Goal: Task Accomplishment & Management: Manage account settings

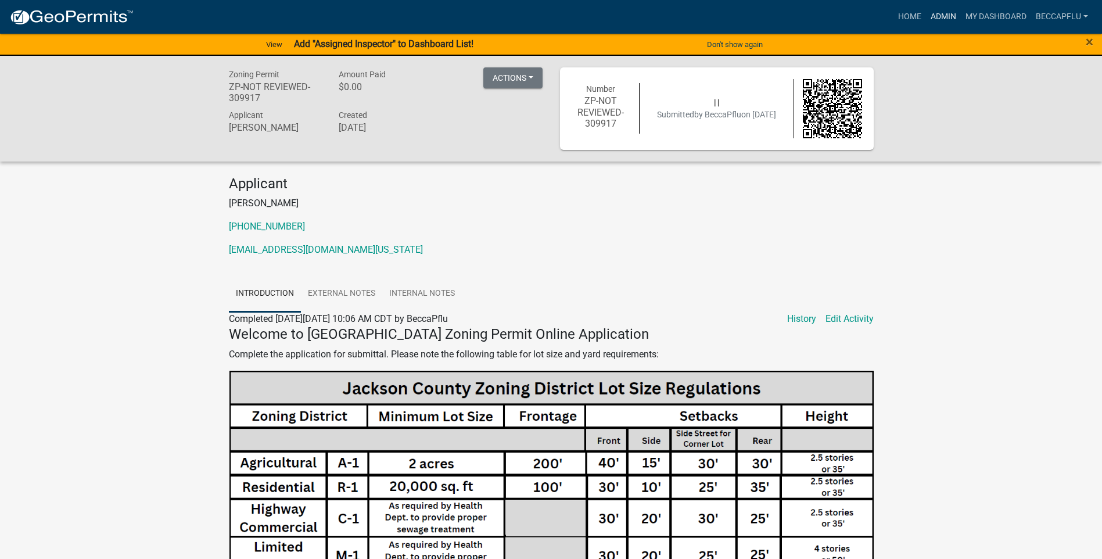
click at [937, 12] on link "Admin" at bounding box center [943, 17] width 35 height 22
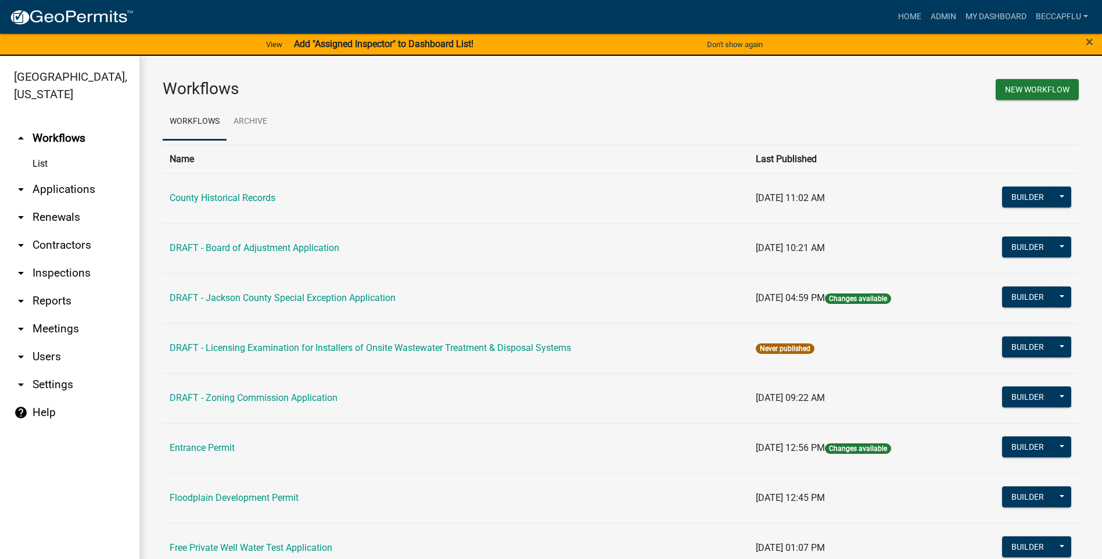
click at [53, 175] on link "arrow_drop_down Applications" at bounding box center [69, 189] width 139 height 28
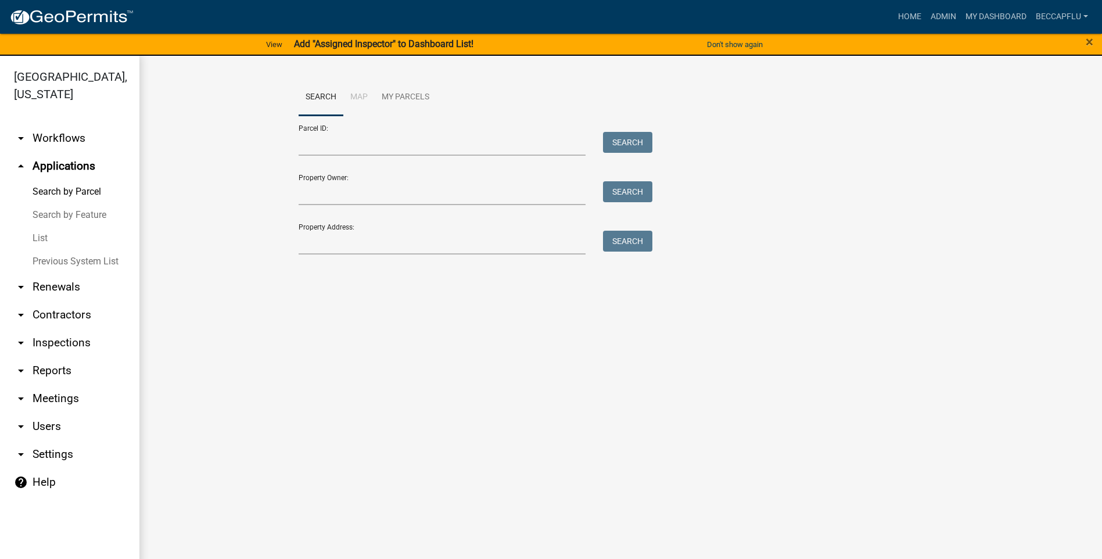
click at [42, 227] on link "List" at bounding box center [69, 238] width 139 height 23
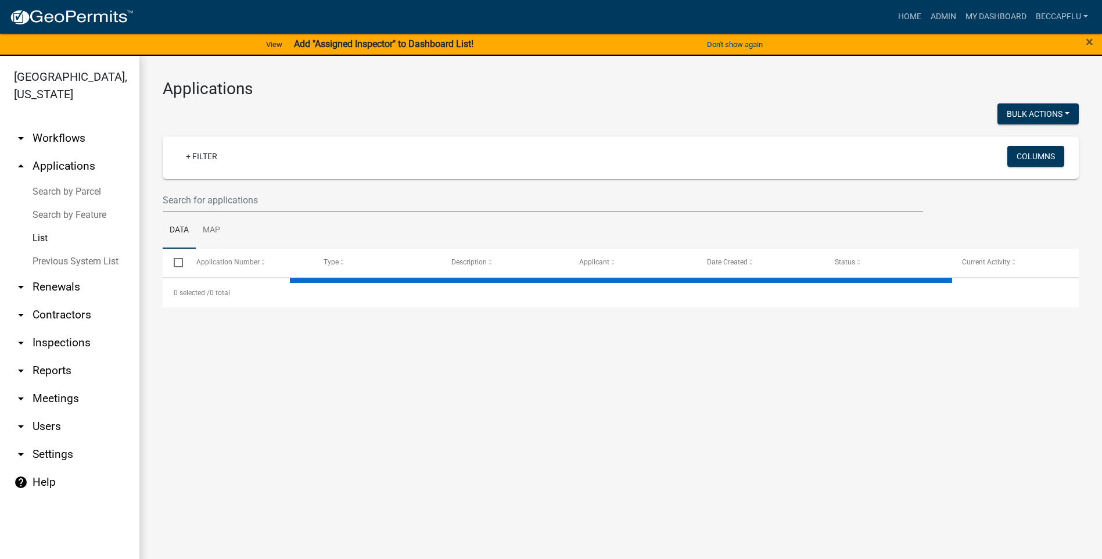
select select "3: 100"
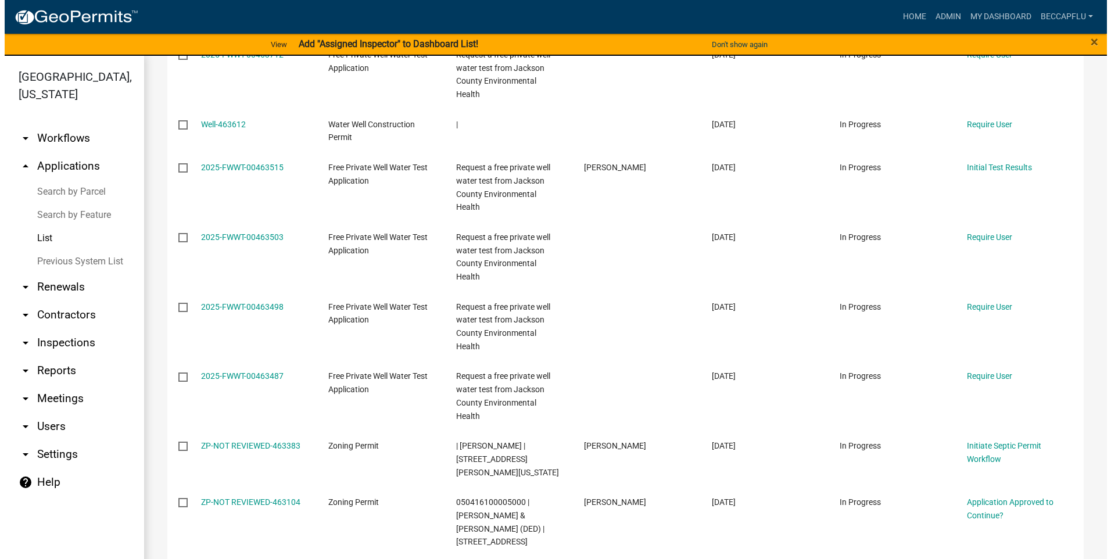
scroll to position [596, 0]
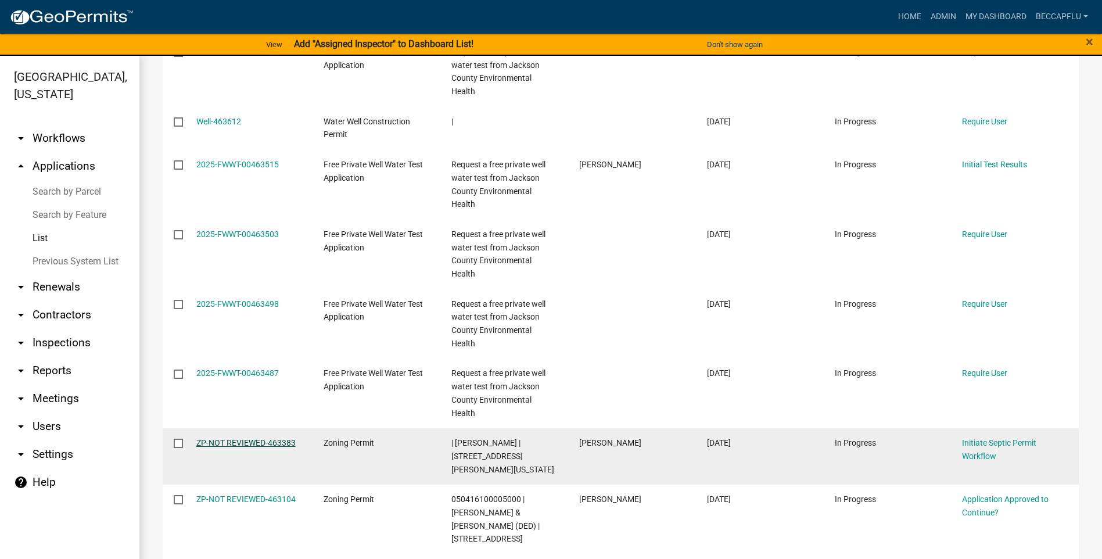
click at [270, 438] on link "ZP-NOT REVIEWED-463383" at bounding box center [245, 442] width 99 height 9
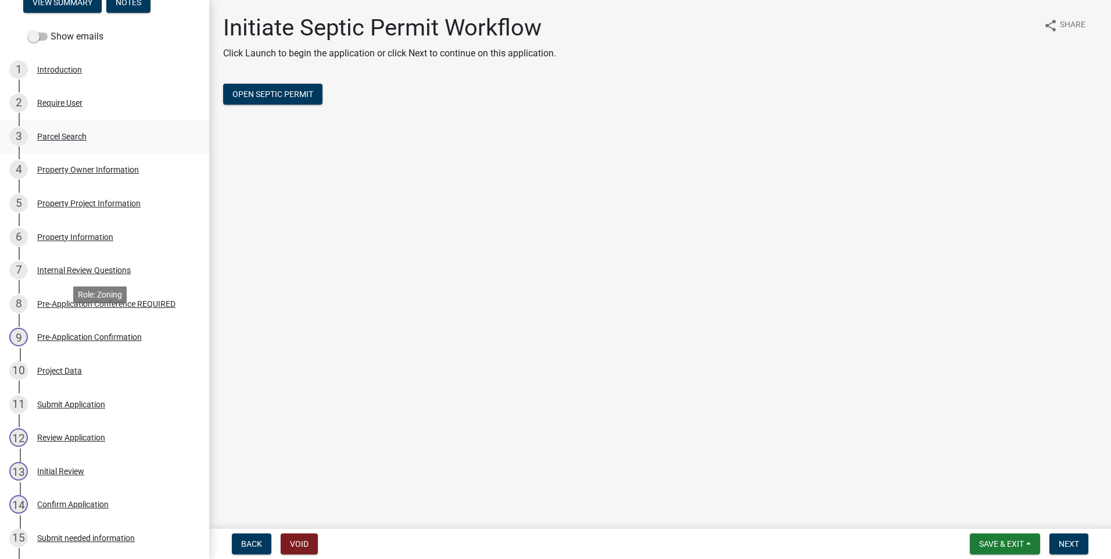
scroll to position [87, 0]
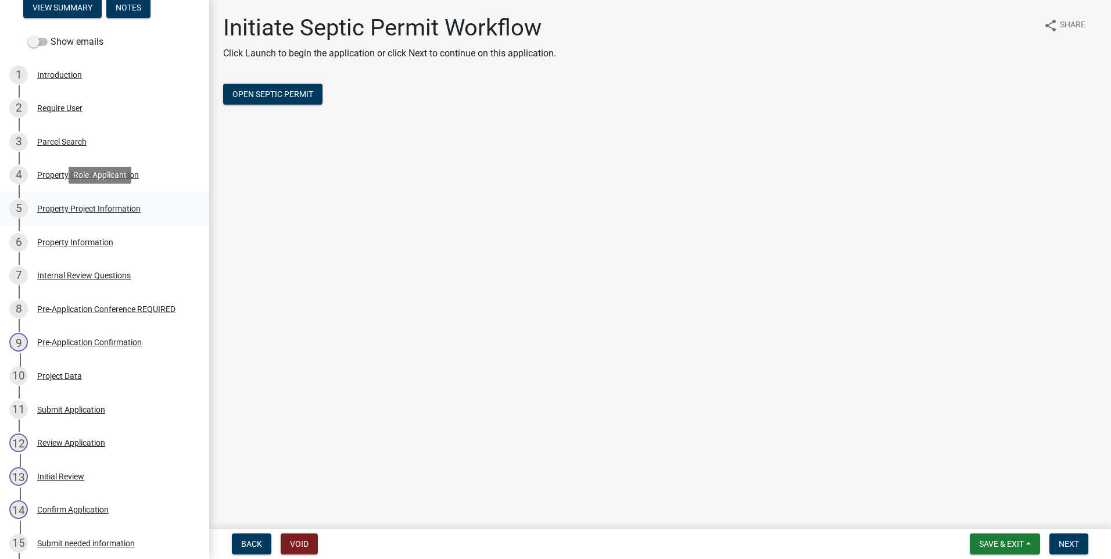
click at [64, 208] on div "Property Project Information" at bounding box center [88, 209] width 103 height 8
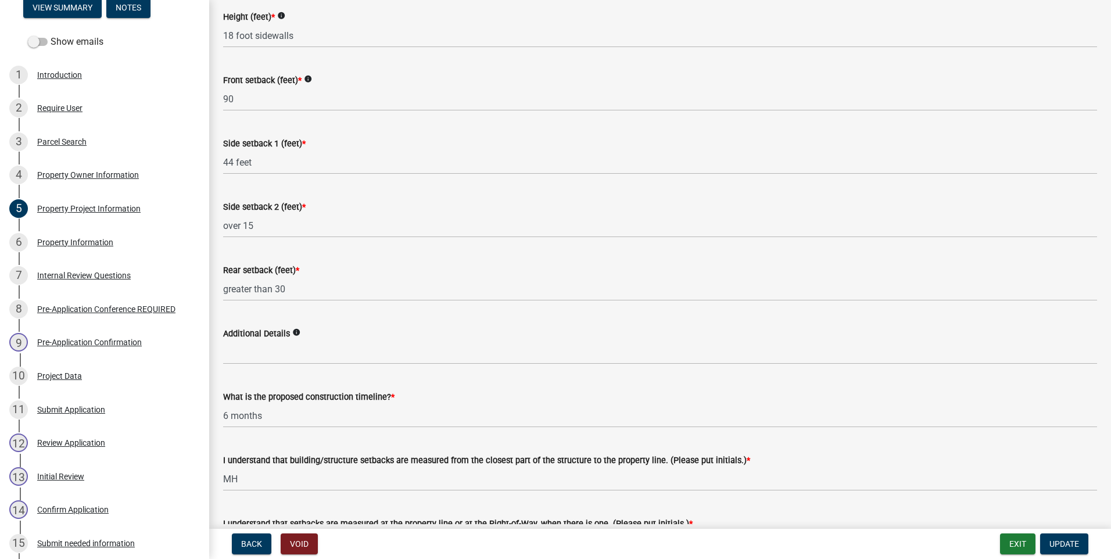
scroll to position [1792, 0]
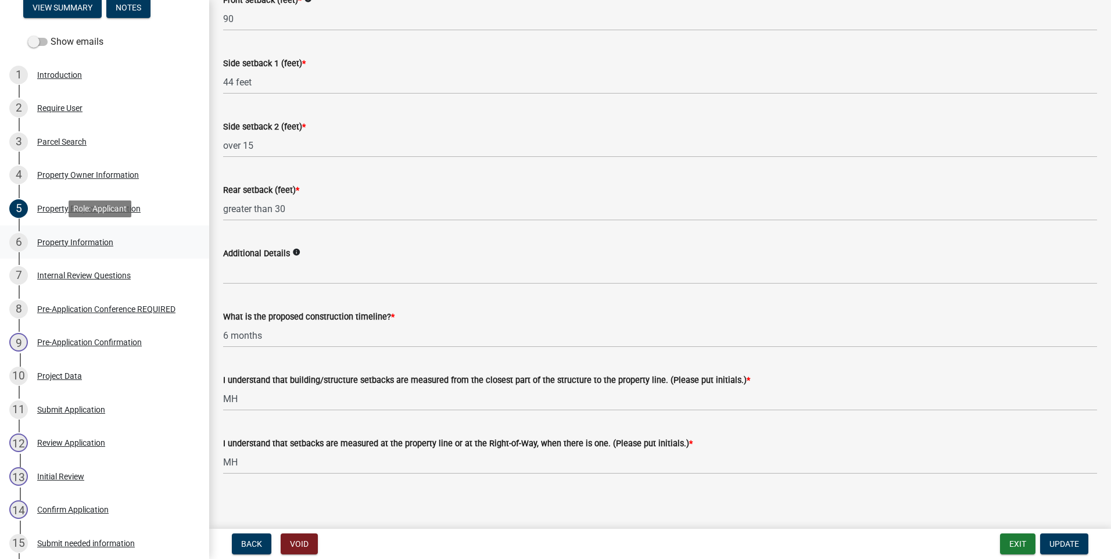
click at [66, 239] on div "Property Information" at bounding box center [75, 242] width 76 height 8
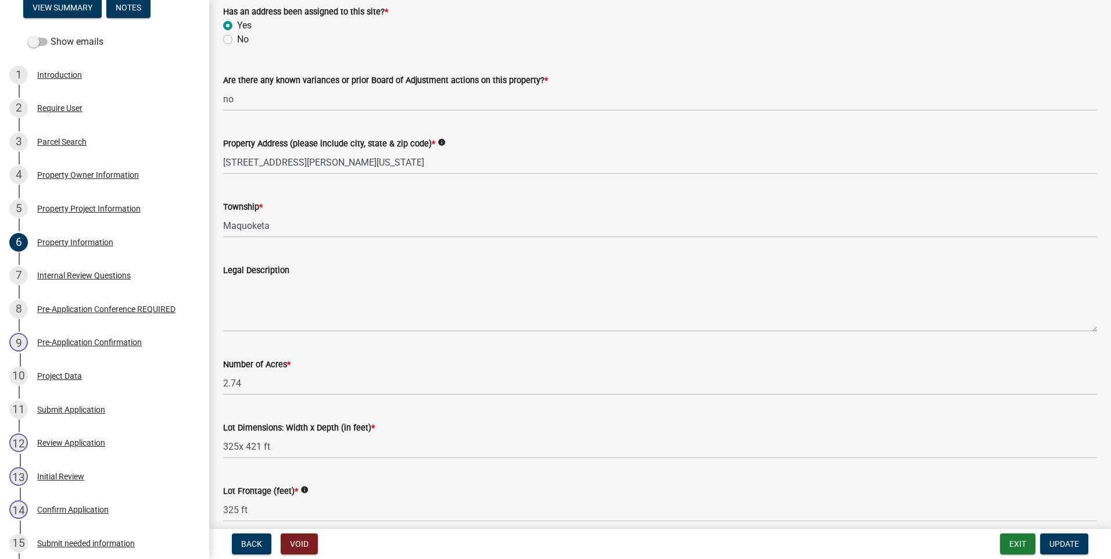
scroll to position [190, 0]
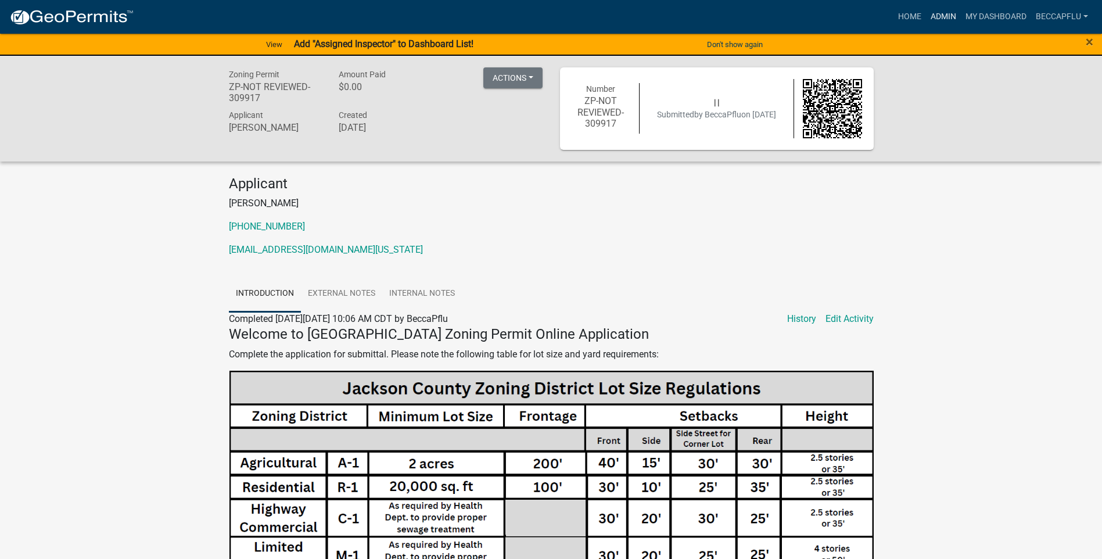
click at [939, 14] on link "Admin" at bounding box center [943, 17] width 35 height 22
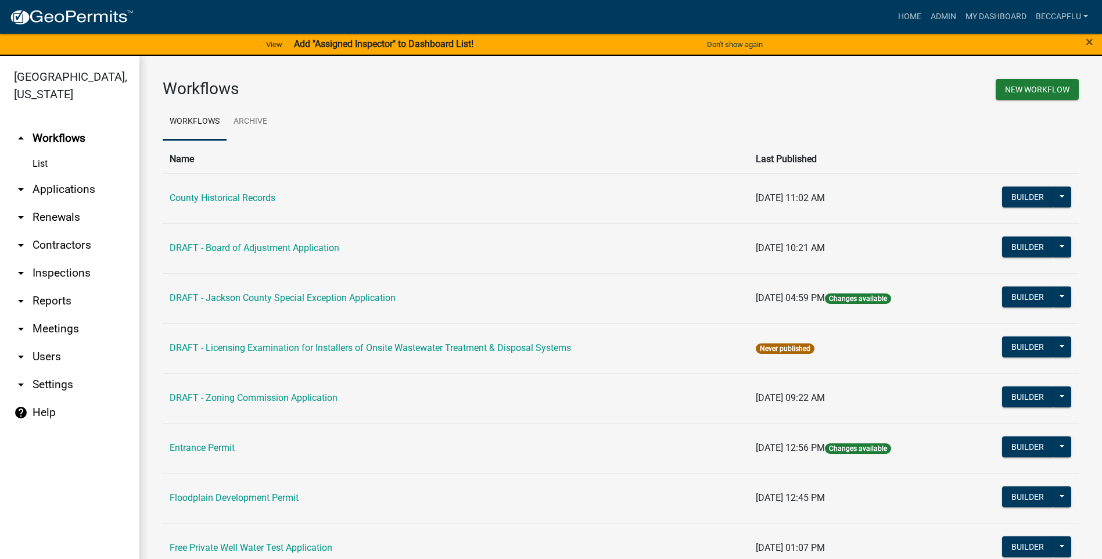
click at [68, 175] on link "arrow_drop_down Applications" at bounding box center [69, 189] width 139 height 28
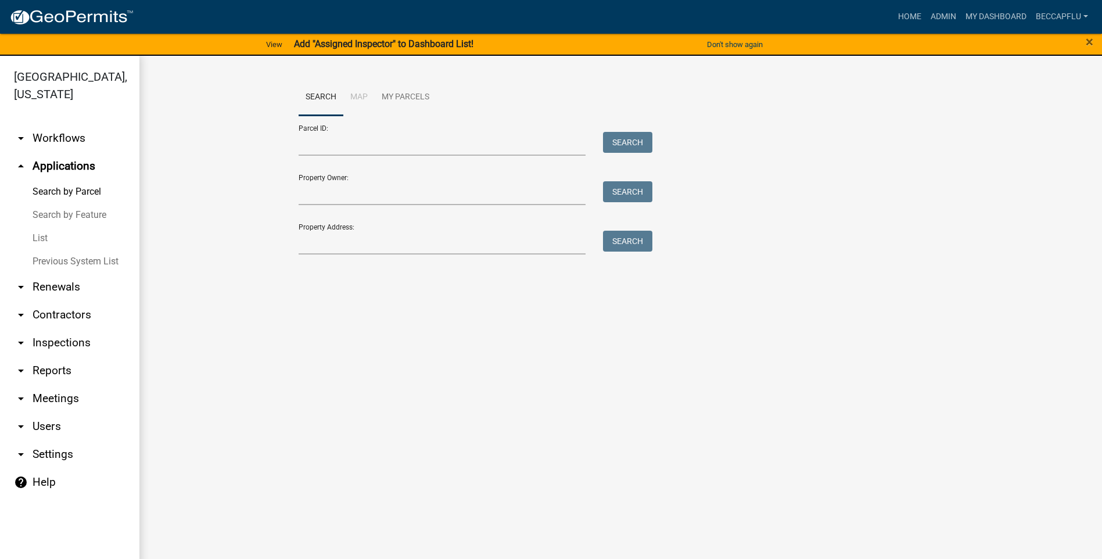
click at [41, 227] on link "List" at bounding box center [69, 238] width 139 height 23
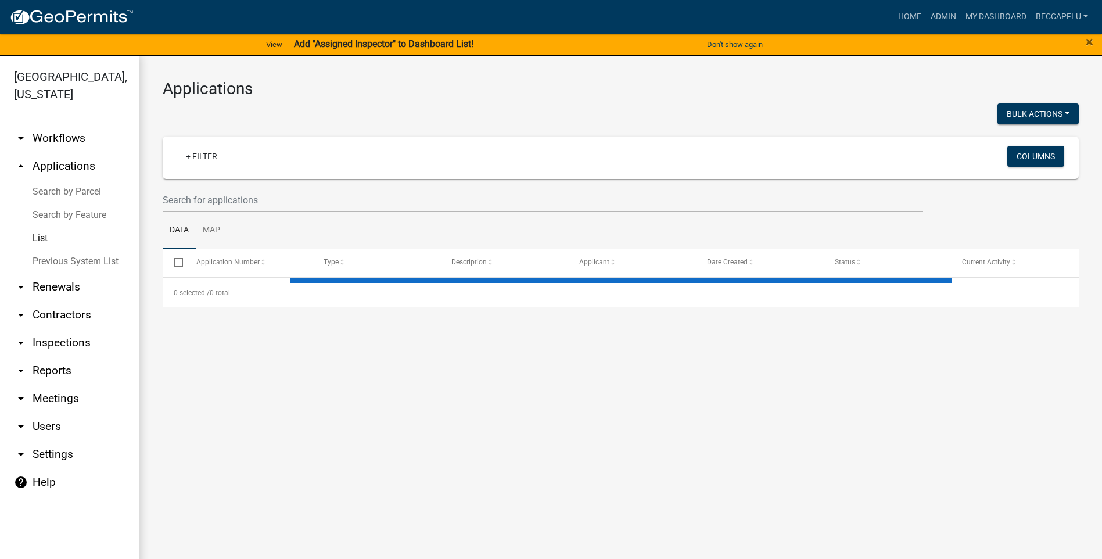
select select "3: 100"
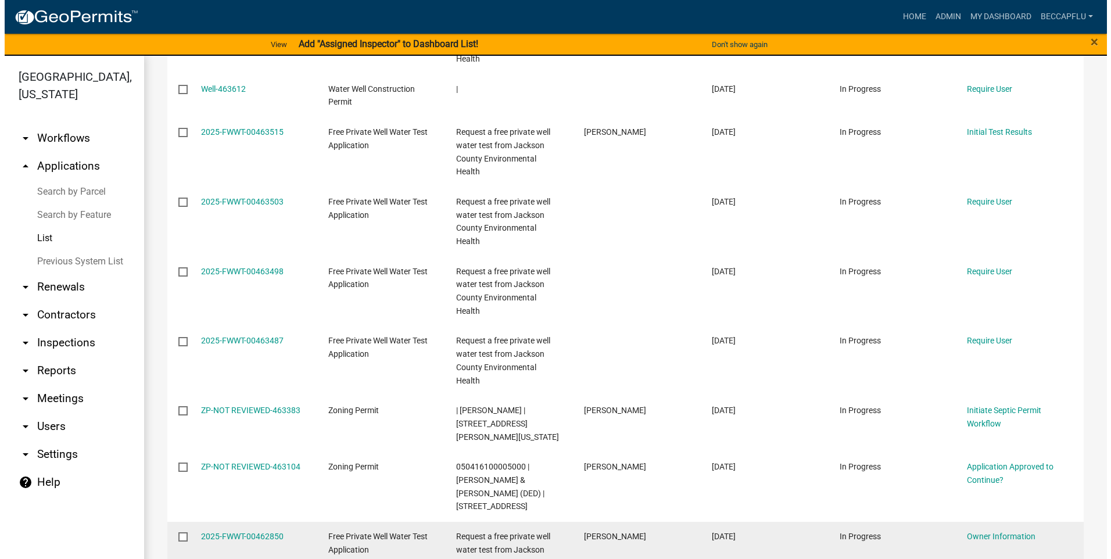
scroll to position [625, 0]
